Goal: Task Accomplishment & Management: Manage account settings

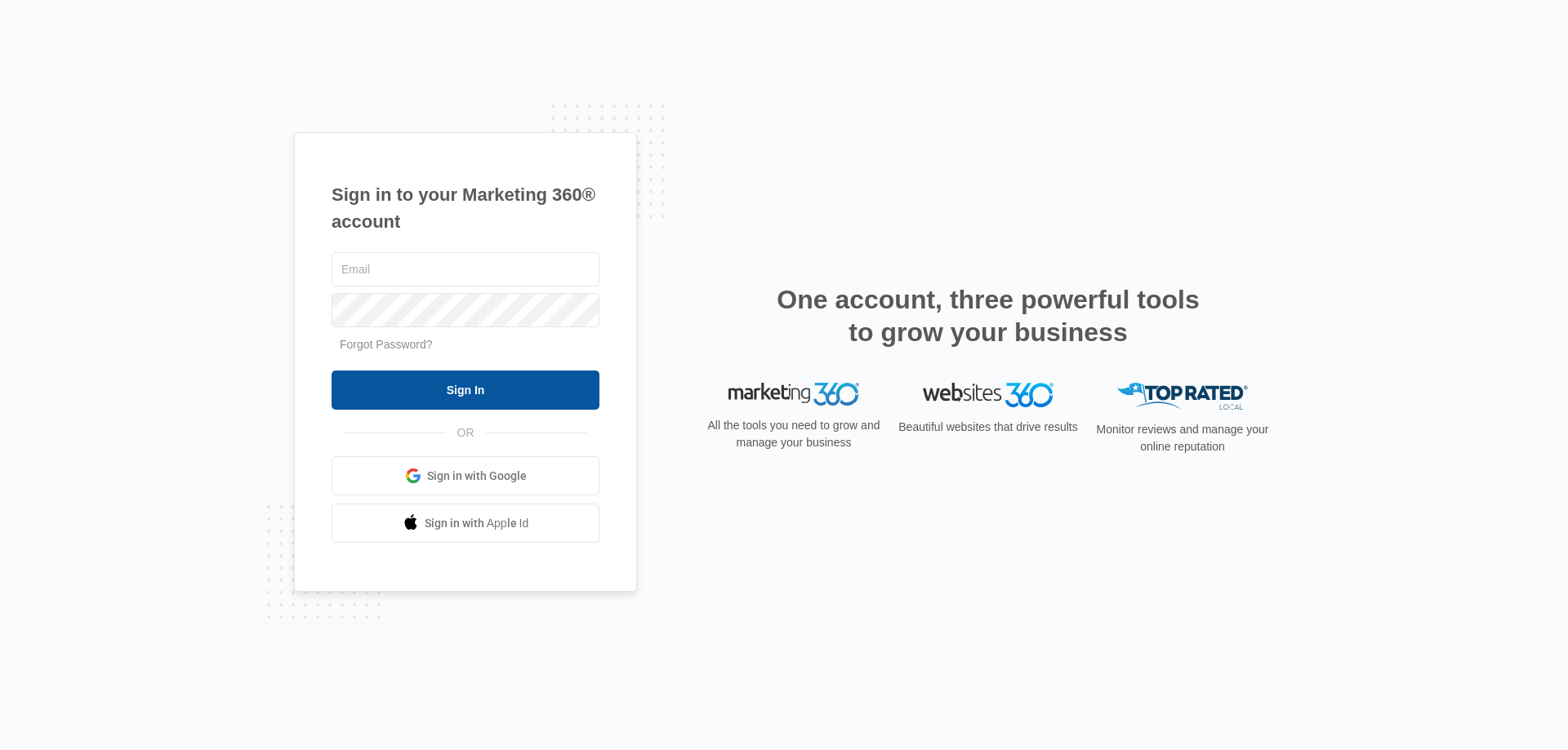
type input "[EMAIL_ADDRESS][DOMAIN_NAME]"
click at [488, 399] on input "Sign In" at bounding box center [465, 390] width 268 height 39
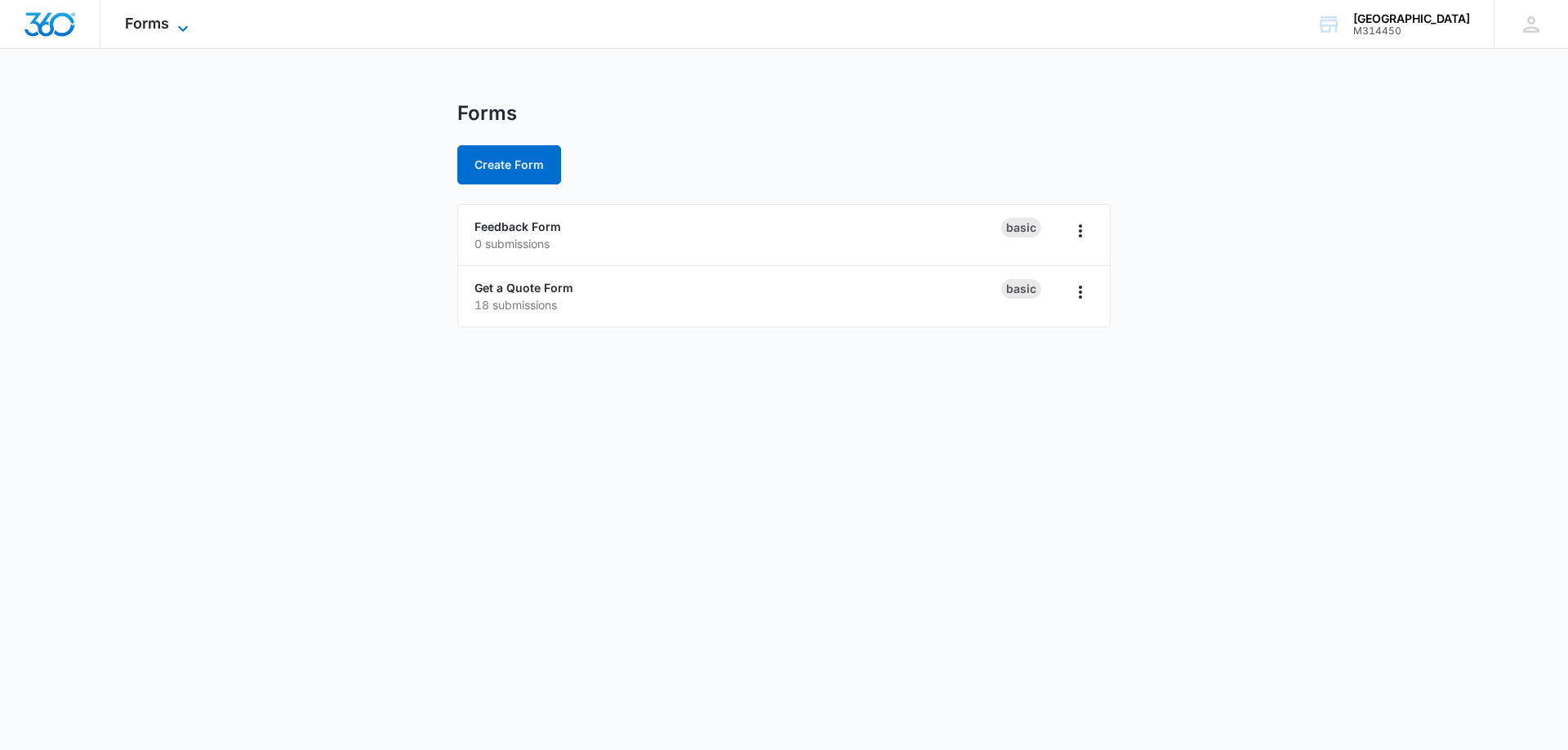
click at [186, 27] on icon at bounding box center [183, 29] width 20 height 20
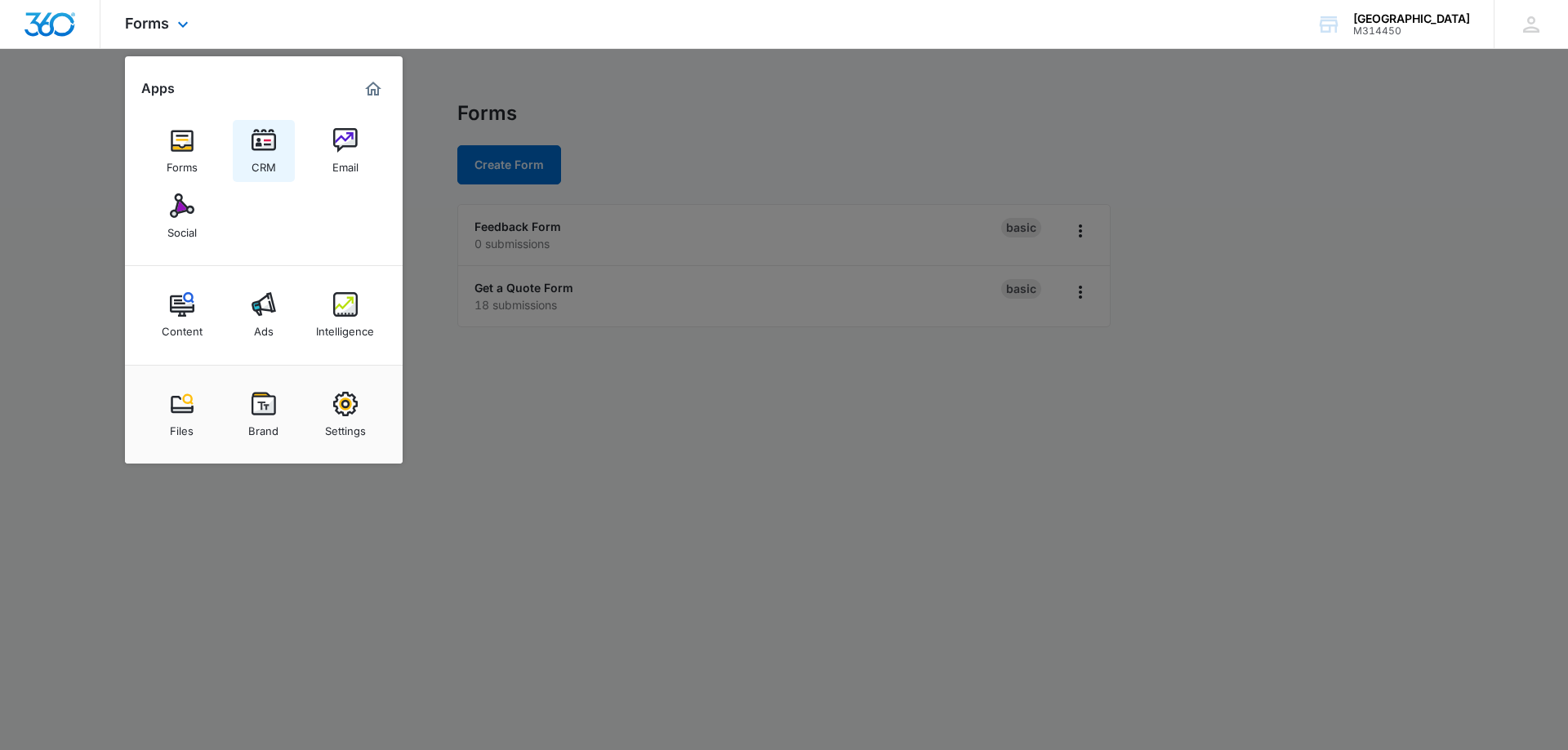
click at [262, 143] on img at bounding box center [264, 141] width 25 height 25
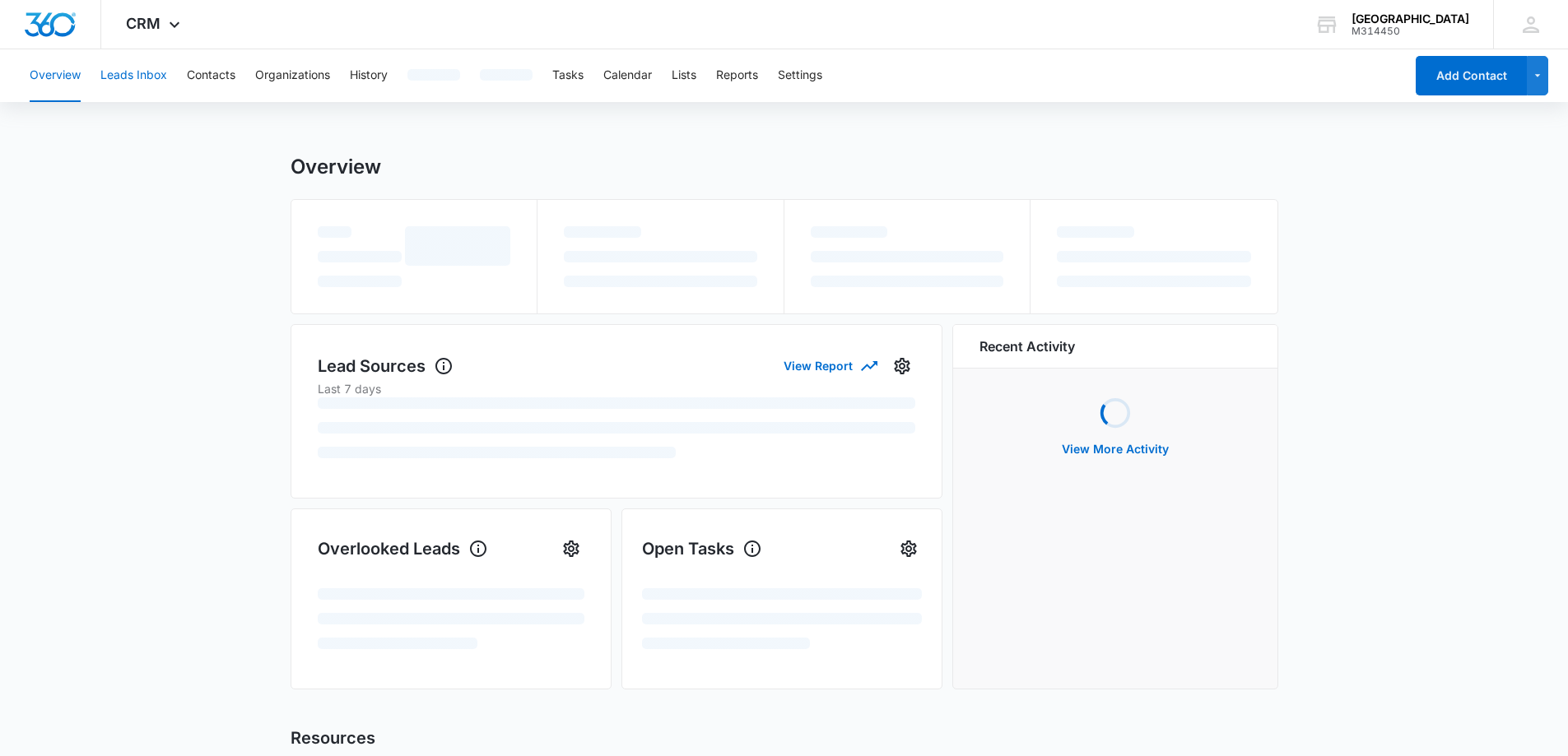
click at [138, 70] on button "Leads Inbox" at bounding box center [134, 75] width 67 height 53
